Goal: Task Accomplishment & Management: Use online tool/utility

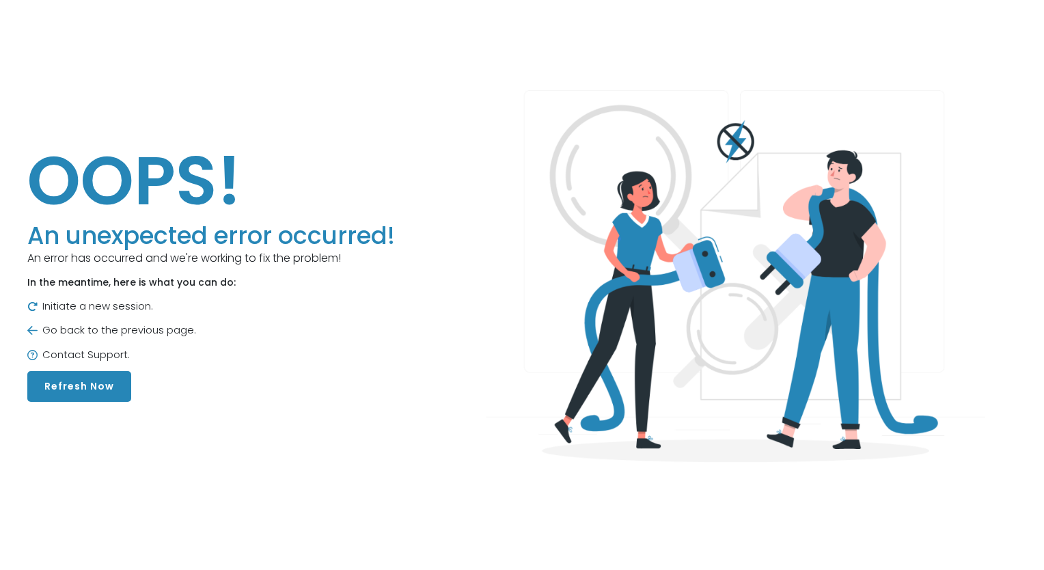
click at [74, 387] on button "Refresh Now" at bounding box center [79, 386] width 104 height 31
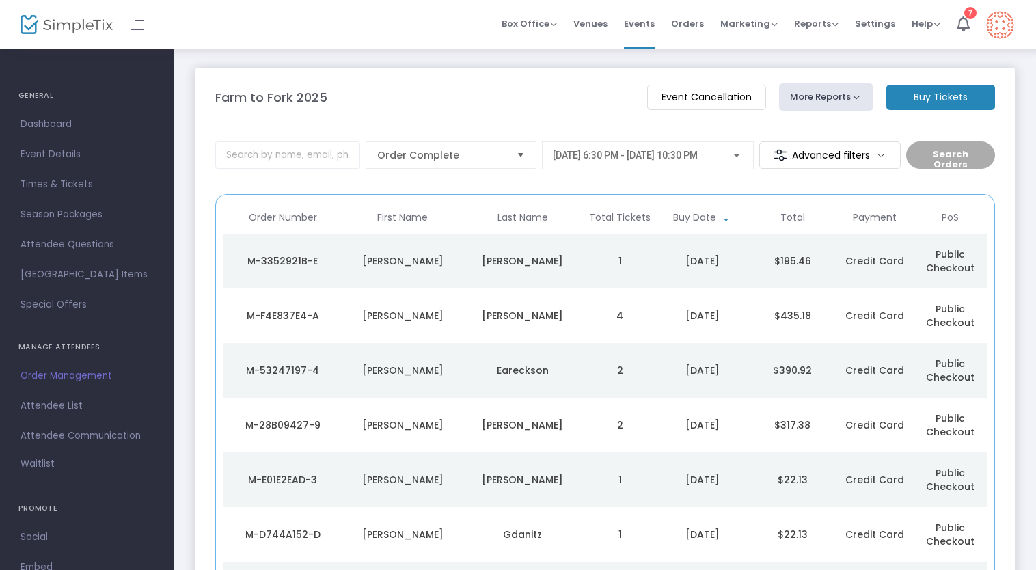
click at [829, 95] on button "More Reports" at bounding box center [826, 96] width 94 height 27
click at [801, 146] on li "Donations Report" at bounding box center [851, 156] width 143 height 27
